Goal: Check status: Check status

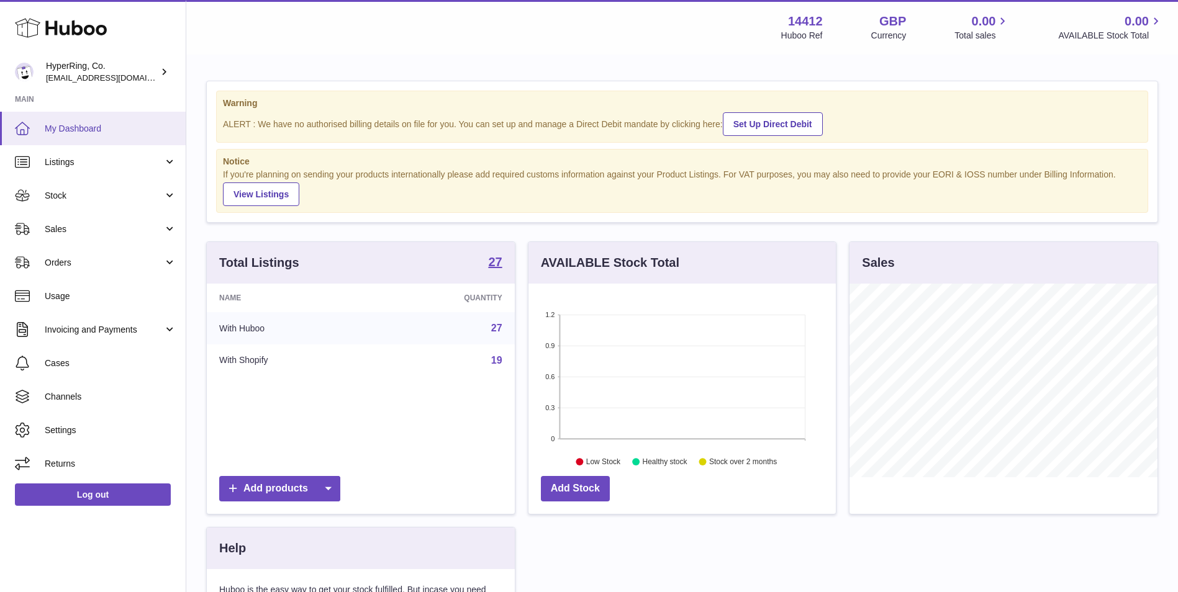
scroll to position [194, 307]
click at [114, 200] on span "Stock" at bounding box center [104, 196] width 119 height 12
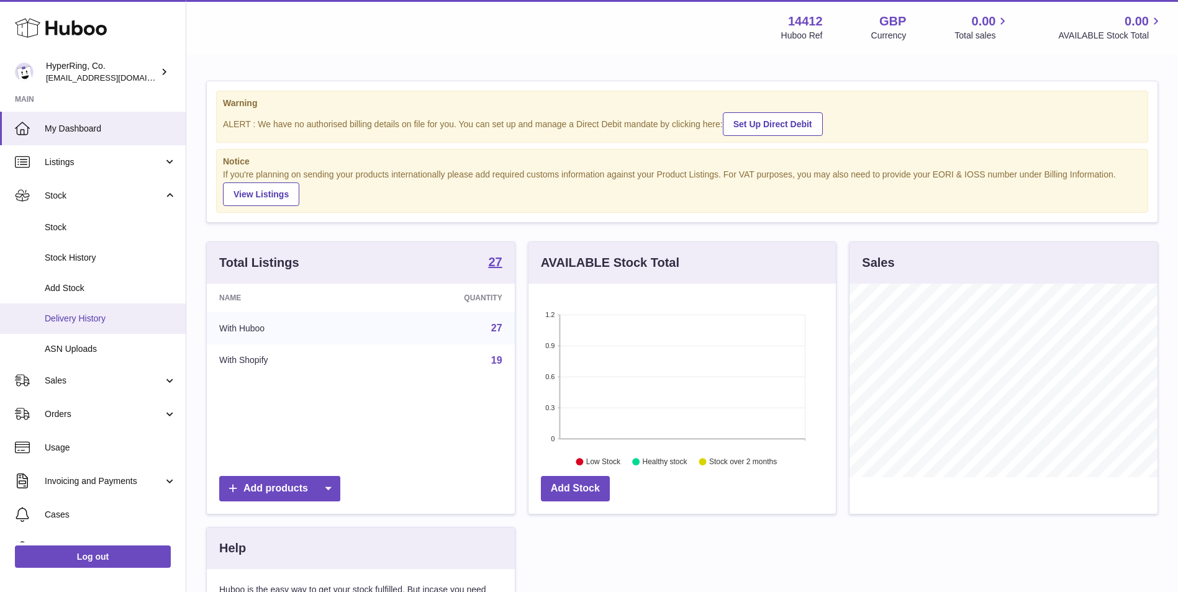
click at [98, 318] on span "Delivery History" at bounding box center [111, 319] width 132 height 12
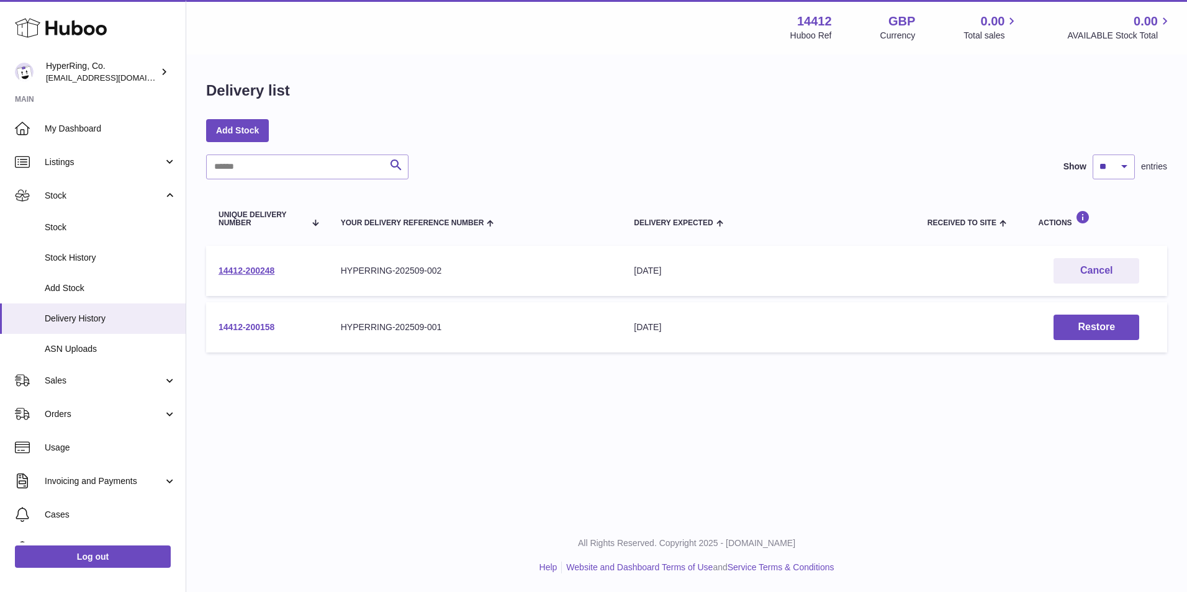
click at [251, 330] on link "14412-200158" at bounding box center [247, 327] width 56 height 10
click at [264, 270] on link "14412-200248" at bounding box center [247, 271] width 56 height 10
click at [1073, 274] on button "Cancel" at bounding box center [1097, 270] width 86 height 25
drag, startPoint x: 294, startPoint y: 265, endPoint x: 219, endPoint y: 270, distance: 74.7
click at [219, 270] on td "14412-200248" at bounding box center [267, 271] width 122 height 50
